Goal: Use online tool/utility: Use online tool/utility

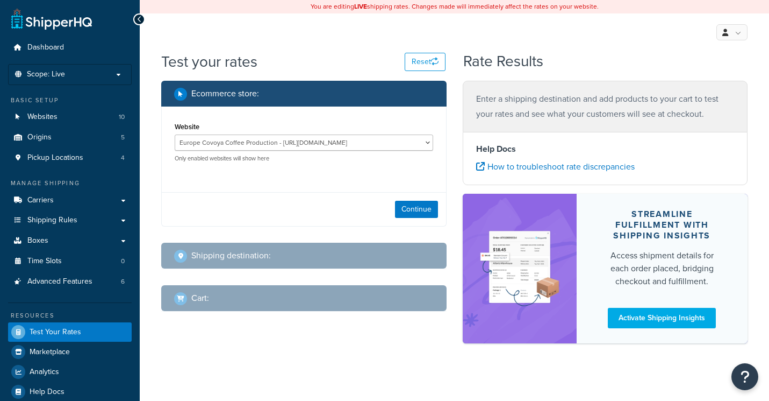
scroll to position [14, 0]
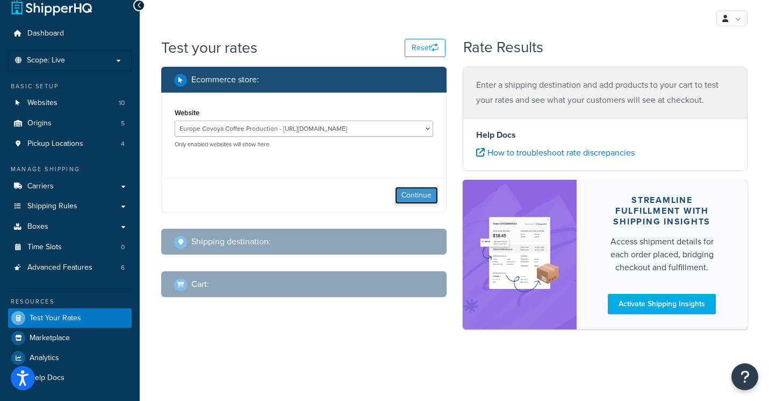
click at [415, 195] on button "Continue" at bounding box center [416, 195] width 43 height 17
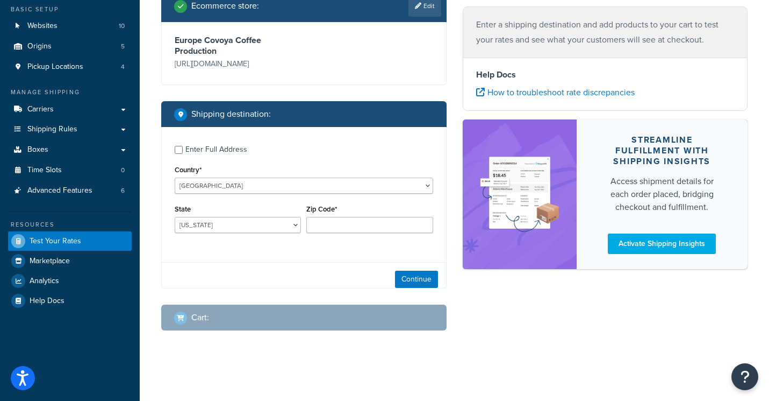
scroll to position [100, 0]
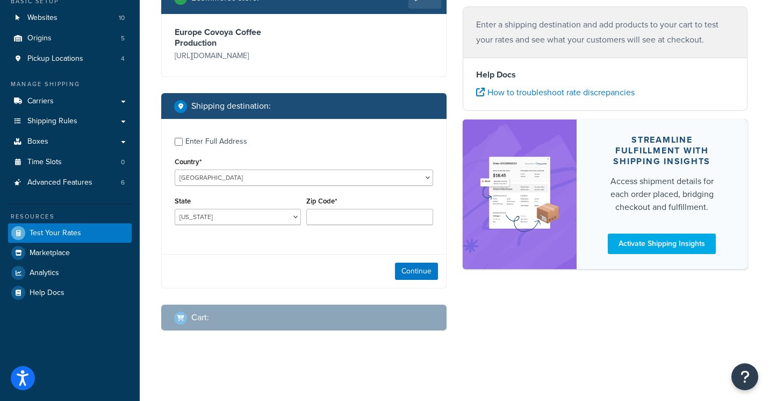
click at [255, 190] on div "Enter Full Address Country* [GEOGRAPHIC_DATA] [GEOGRAPHIC_DATA] [GEOGRAPHIC_DAT…" at bounding box center [304, 182] width 284 height 127
click at [253, 180] on select "[GEOGRAPHIC_DATA] [GEOGRAPHIC_DATA] [GEOGRAPHIC_DATA] [GEOGRAPHIC_DATA] [GEOGRA…" at bounding box center [304, 177] width 259 height 16
select select "SK"
click at [175, 169] on select "[GEOGRAPHIC_DATA] [GEOGRAPHIC_DATA] [GEOGRAPHIC_DATA] [GEOGRAPHIC_DATA] [GEOGRA…" at bounding box center [304, 177] width 259 height 16
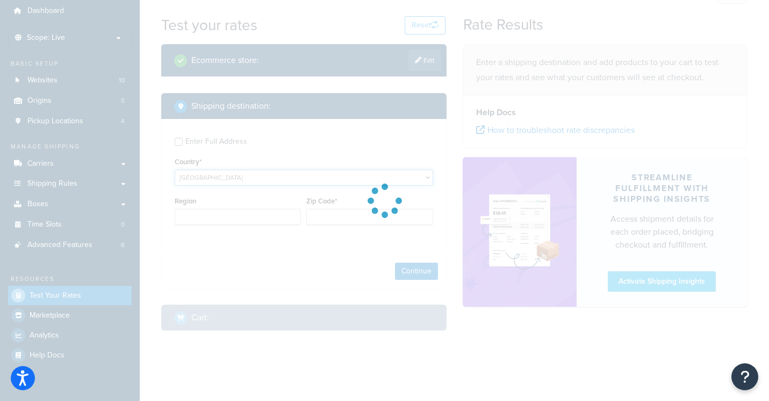
type input "AL"
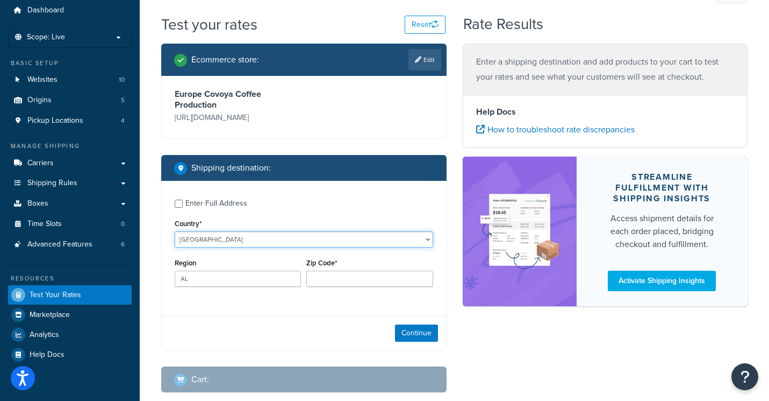
scroll to position [99, 0]
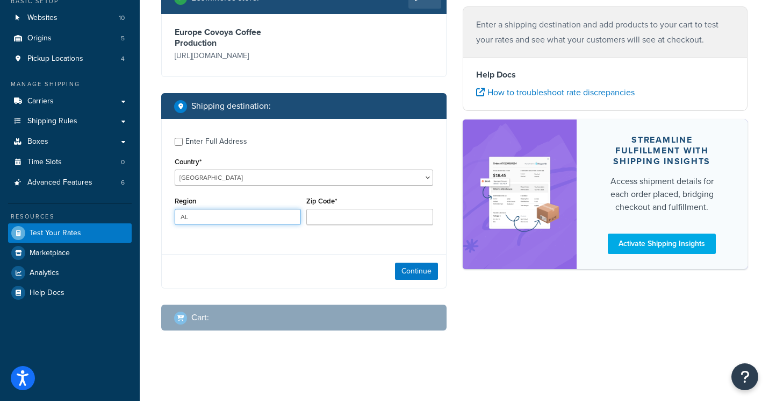
click at [216, 221] on input "AL" at bounding box center [238, 217] width 126 height 16
click at [360, 218] on input "Zip Code*" at bounding box center [369, 217] width 126 height 16
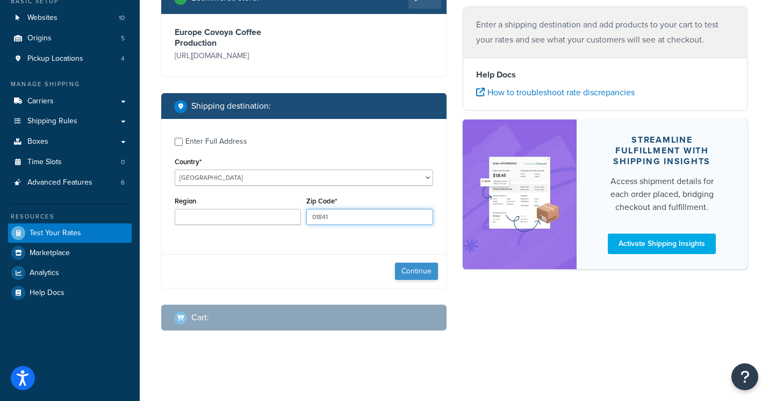
type input "01841"
click at [418, 276] on button "Continue" at bounding box center [416, 270] width 43 height 17
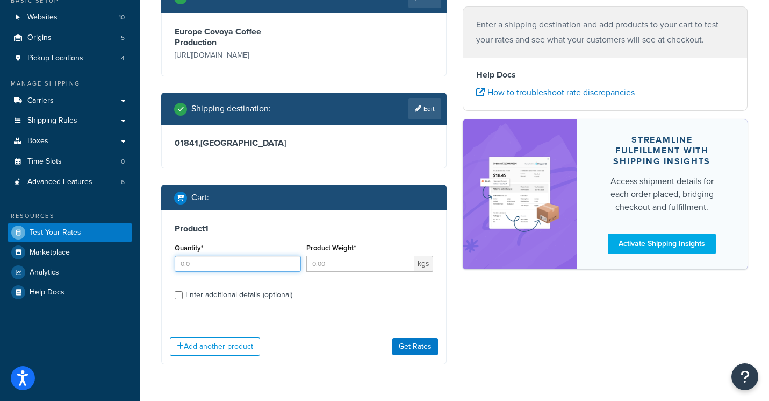
click at [240, 264] on input "Quantity*" at bounding box center [238, 263] width 126 height 16
type input "10"
click at [330, 266] on input "Product Weight*" at bounding box center [360, 263] width 108 height 16
type input "60"
click at [418, 346] on button "Get Rates" at bounding box center [415, 346] width 46 height 17
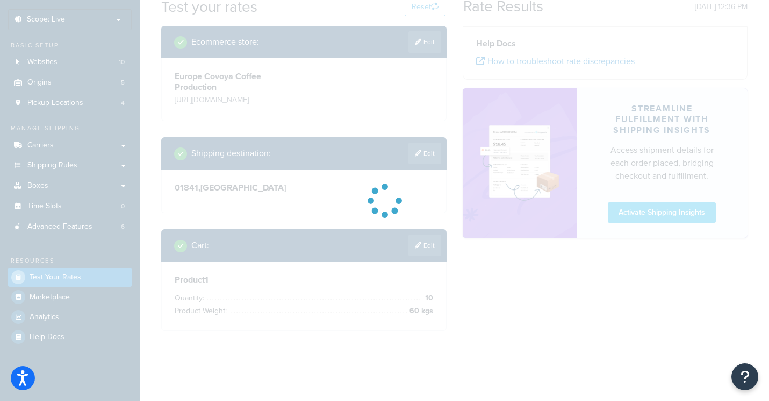
scroll to position [52, 0]
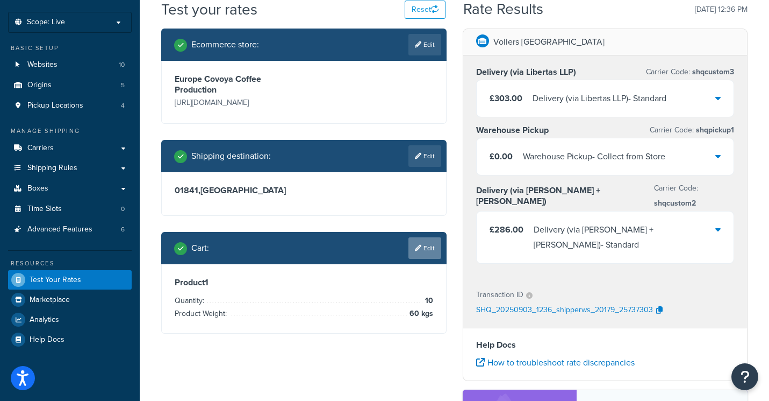
click at [426, 248] on link "Edit" at bounding box center [425, 248] width 33 height 22
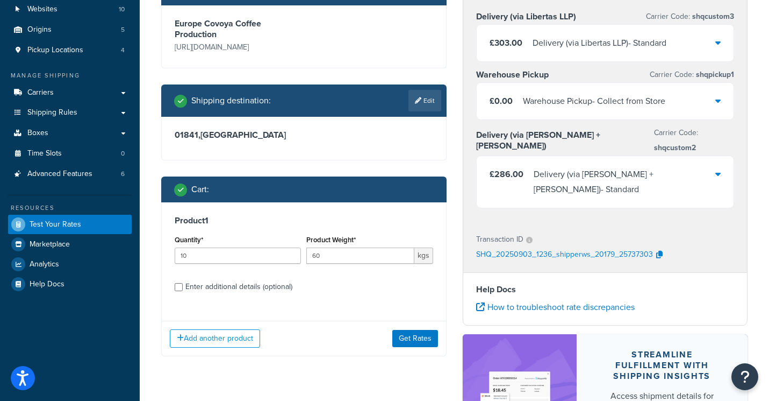
scroll to position [111, 0]
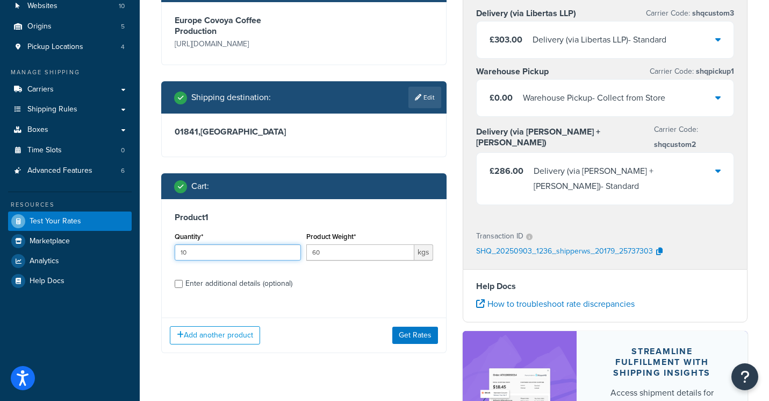
click at [208, 255] on input "10" at bounding box center [238, 252] width 126 height 16
type input "1"
type input "20"
click at [414, 338] on button "Get Rates" at bounding box center [415, 334] width 46 height 17
